Goal: Information Seeking & Learning: Learn about a topic

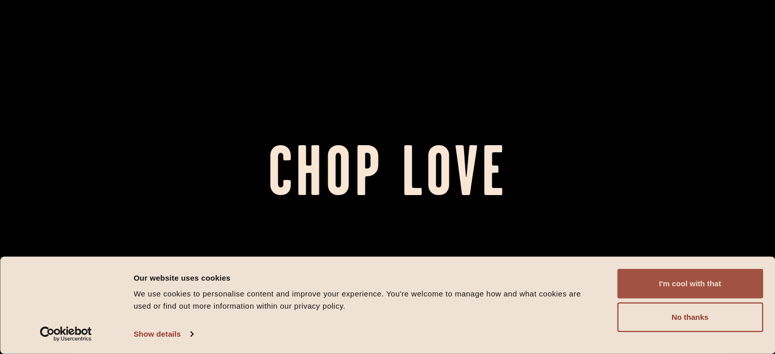
click at [676, 298] on button "I'm cool with that" at bounding box center [690, 284] width 146 height 30
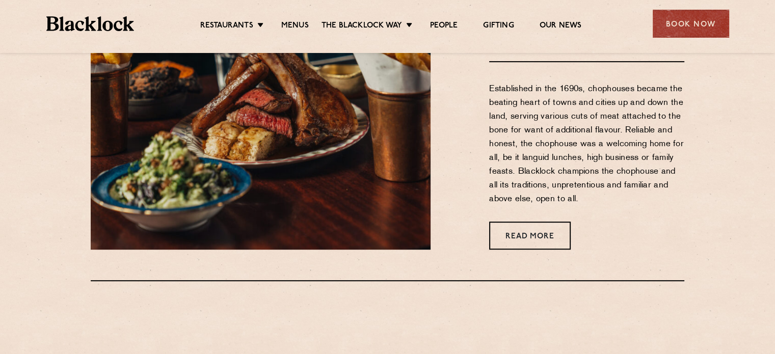
scroll to position [426, 0]
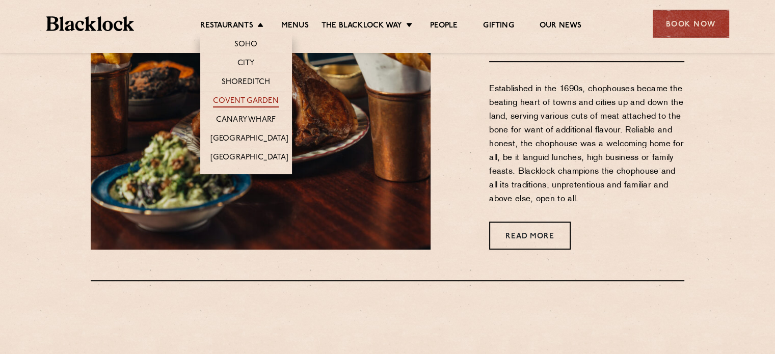
click at [242, 101] on link "Covent Garden" at bounding box center [246, 101] width 66 height 11
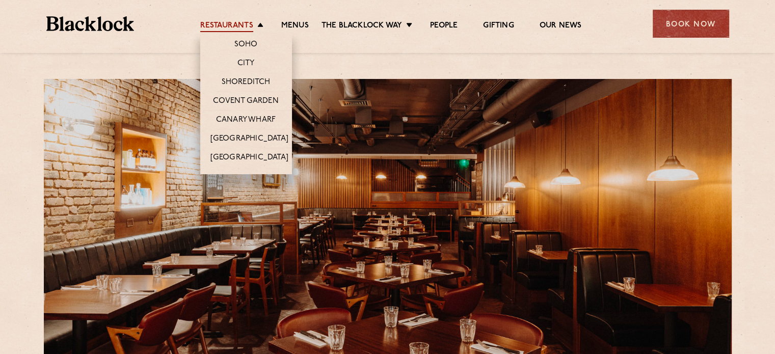
click at [247, 26] on link "Restaurants" at bounding box center [226, 26] width 53 height 11
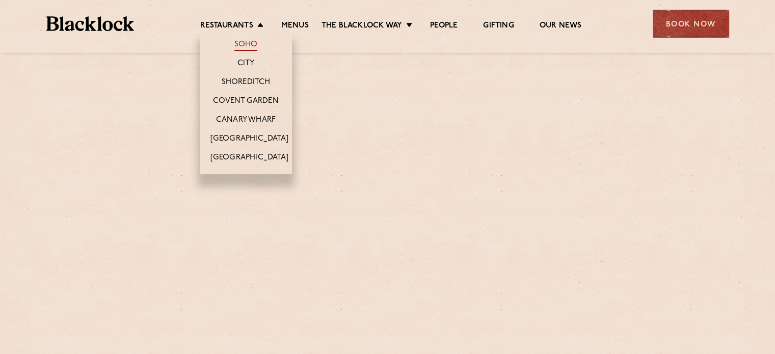
click at [247, 46] on link "Soho" at bounding box center [245, 45] width 23 height 11
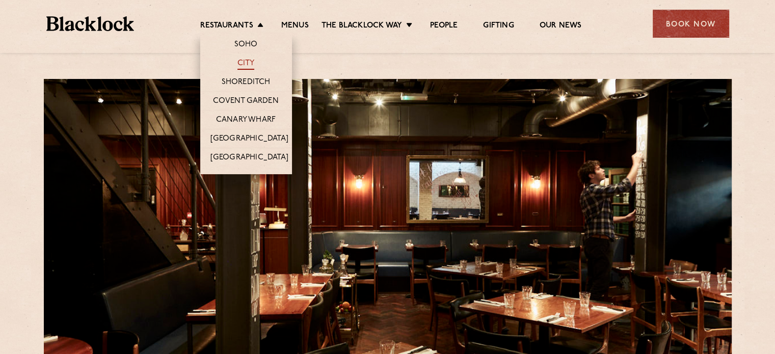
click at [249, 62] on link "City" at bounding box center [245, 64] width 17 height 11
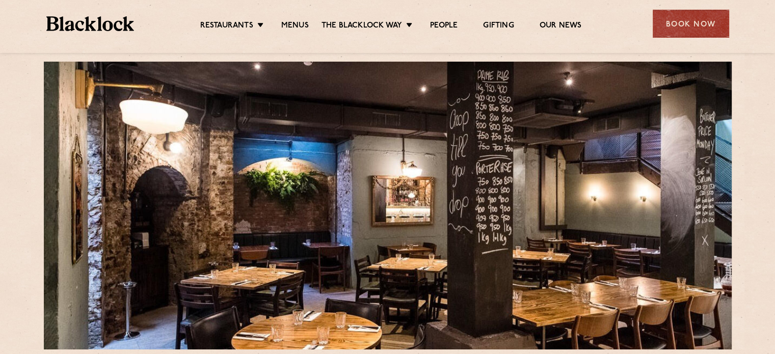
scroll to position [18, 0]
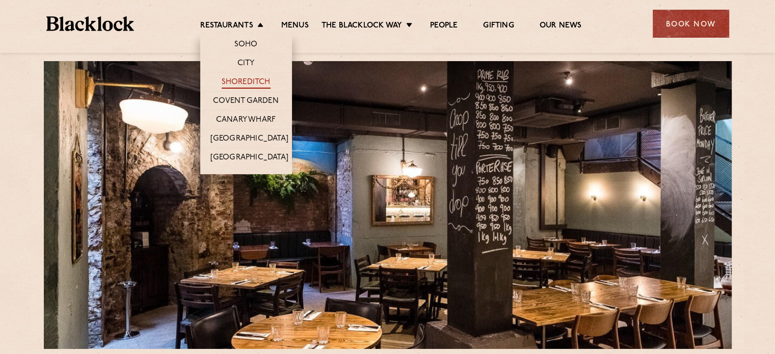
click at [240, 85] on link "Shoreditch" at bounding box center [246, 82] width 49 height 11
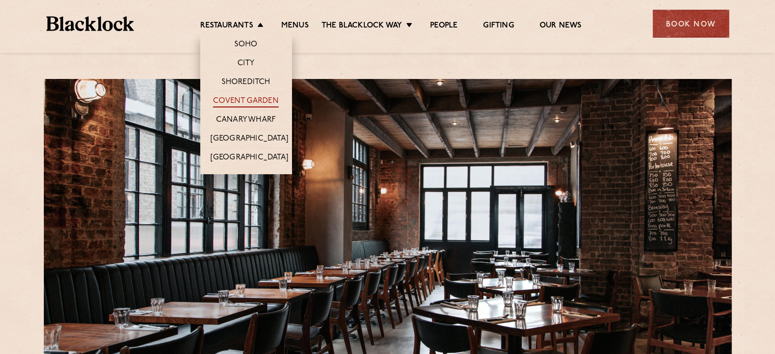
click at [227, 100] on link "Covent Garden" at bounding box center [246, 101] width 66 height 11
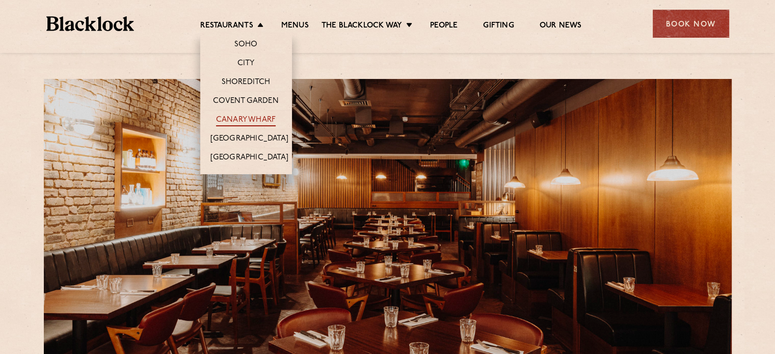
click at [241, 122] on link "Canary Wharf" at bounding box center [246, 120] width 60 height 11
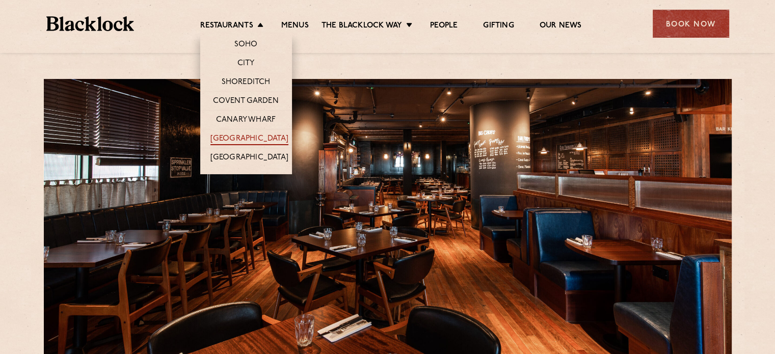
click at [240, 134] on link "[GEOGRAPHIC_DATA]" at bounding box center [249, 139] width 78 height 11
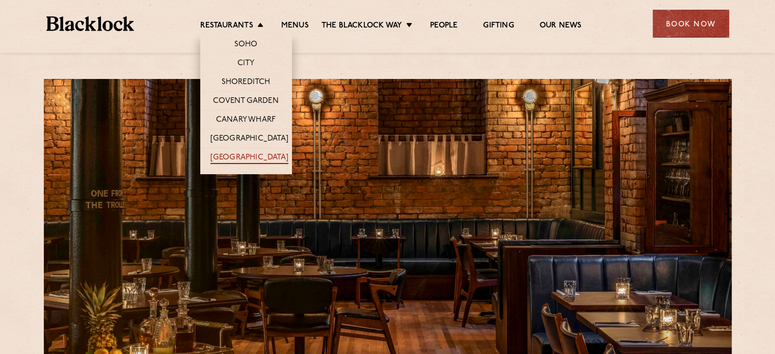
click at [237, 153] on link "[GEOGRAPHIC_DATA]" at bounding box center [249, 158] width 78 height 11
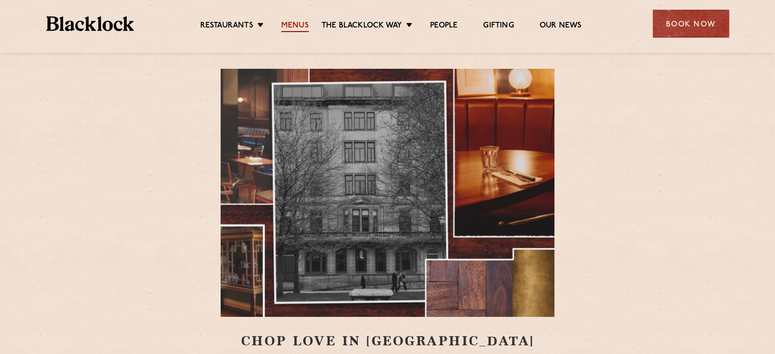
click at [298, 30] on link "Menus" at bounding box center [295, 26] width 28 height 11
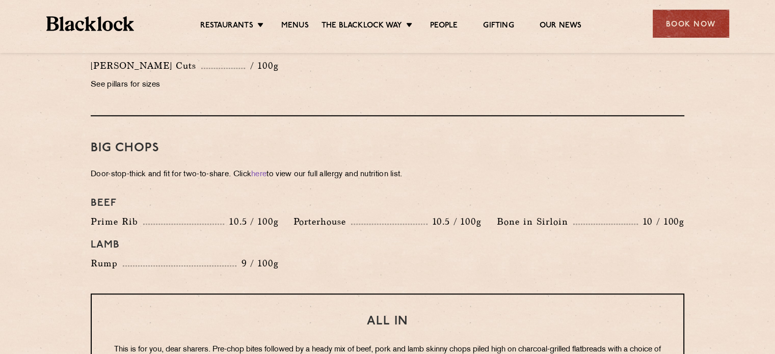
scroll to position [1057, 0]
click at [393, 248] on div "Beef Prime Rib 10.5 / 100g Porterhouse 10.5 / 100g Bone in Sirloin 10 / 100g La…" at bounding box center [387, 234] width 609 height 84
click at [558, 238] on div "Lamb" at bounding box center [387, 245] width 609 height 22
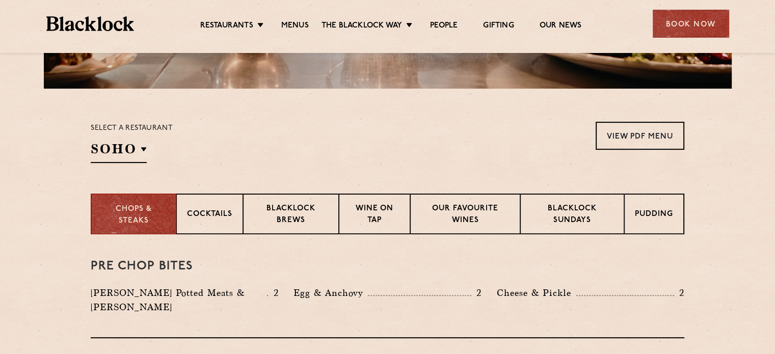
scroll to position [279, 0]
click at [589, 215] on p "Blacklock Sundays" at bounding box center [572, 215] width 83 height 24
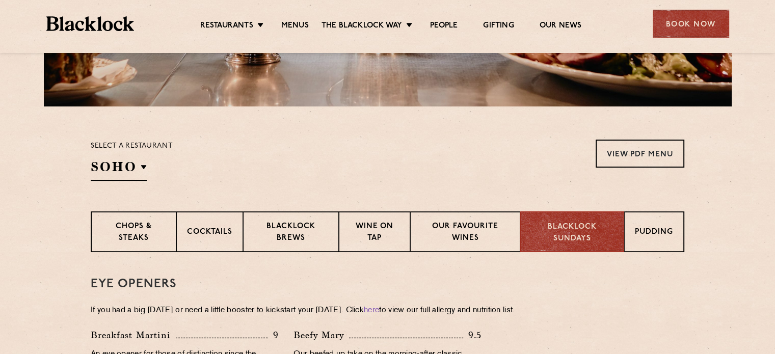
scroll to position [297, 0]
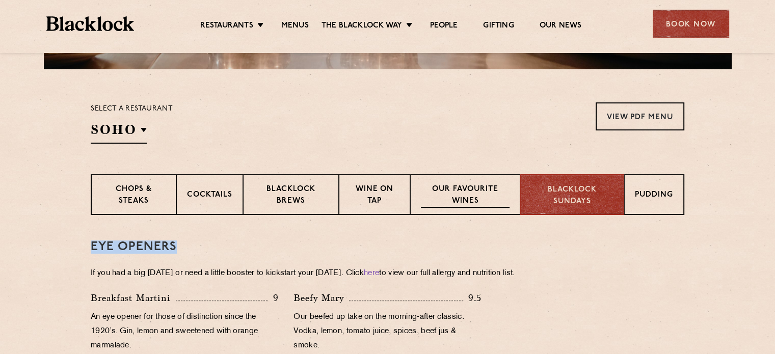
drag, startPoint x: 458, startPoint y: 235, endPoint x: 511, endPoint y: 203, distance: 61.9
click at [448, 242] on h3 "Eye openers" at bounding box center [387, 246] width 593 height 13
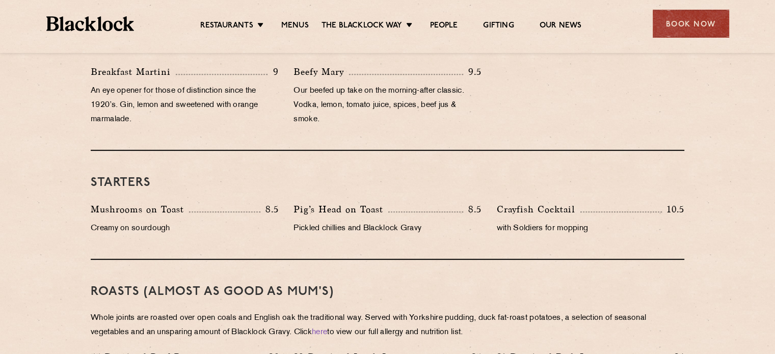
scroll to position [524, 0]
